Goal: Task Accomplishment & Management: Use online tool/utility

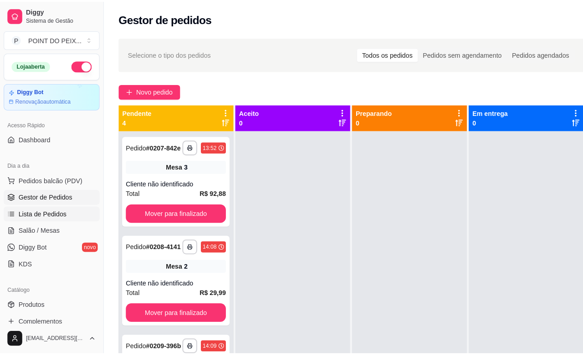
scroll to position [71, 0]
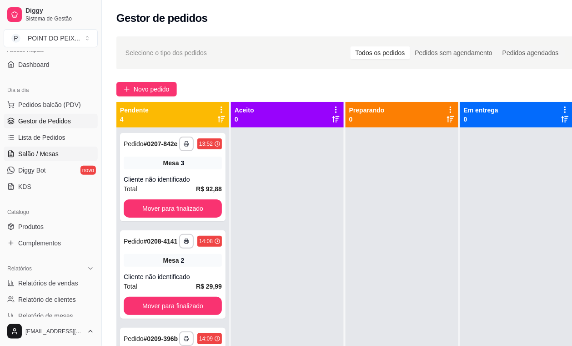
click at [48, 155] on span "Salão / Mesas" at bounding box center [38, 153] width 41 height 9
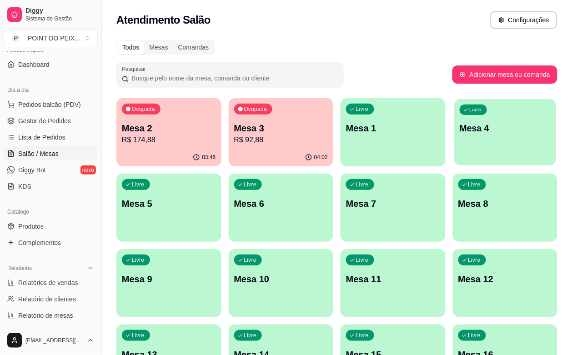
click at [455, 151] on div "Livre Mesa 4" at bounding box center [506, 127] width 102 height 56
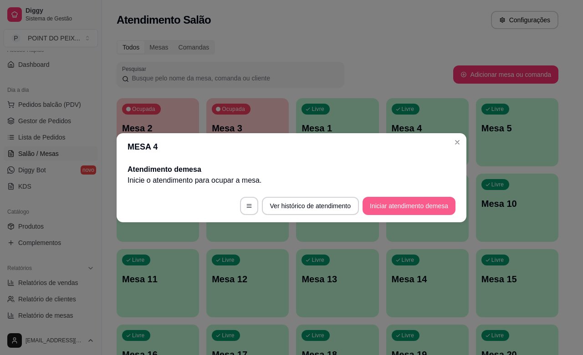
click at [378, 211] on button "Iniciar atendimento de mesa" at bounding box center [408, 206] width 93 height 18
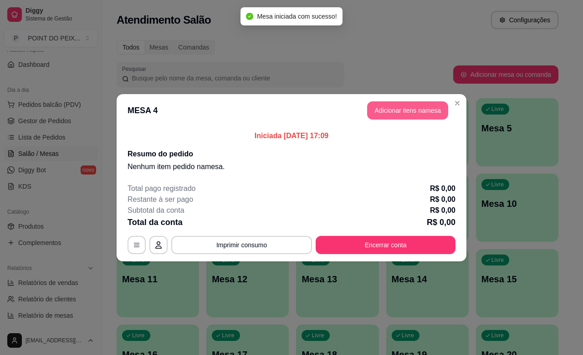
click at [411, 110] on button "Adicionar itens na mesa" at bounding box center [407, 110] width 81 height 18
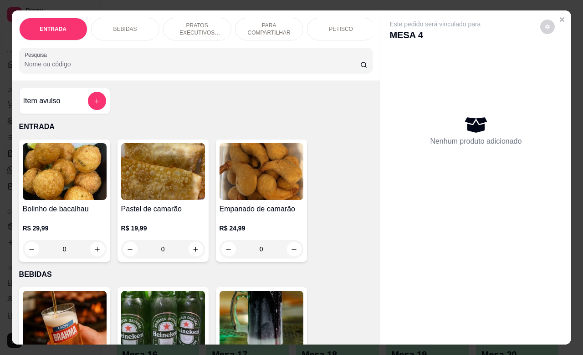
click at [334, 26] on div "PETISCO" at bounding box center [341, 29] width 68 height 23
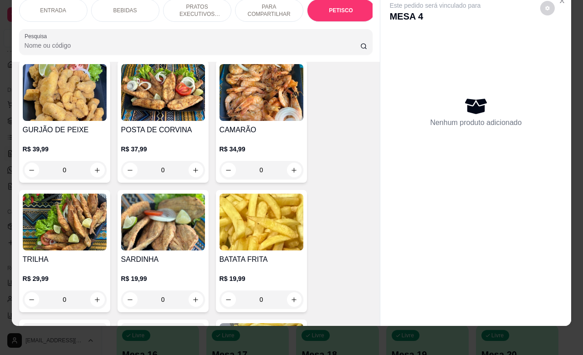
scroll to position [2052, 0]
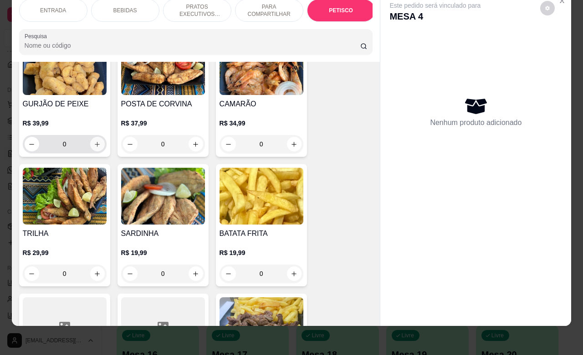
click at [94, 141] on icon "increase-product-quantity" at bounding box center [97, 144] width 7 height 7
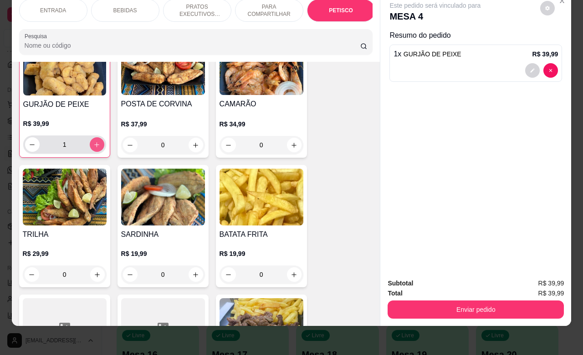
type input "1"
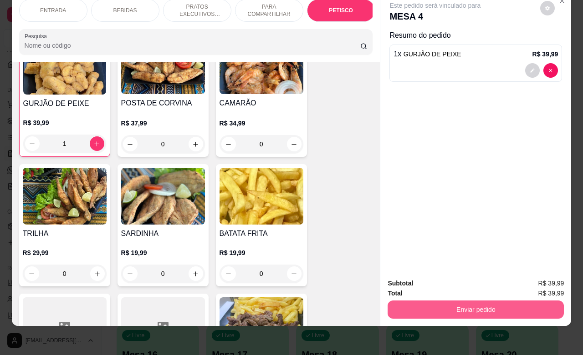
click at [433, 301] on button "Enviar pedido" at bounding box center [475, 310] width 176 height 18
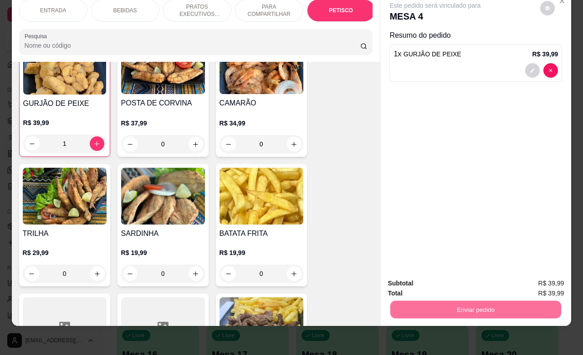
click at [420, 280] on button "Não registrar e enviar pedido" at bounding box center [444, 277] width 92 height 17
